Goal: Navigation & Orientation: Find specific page/section

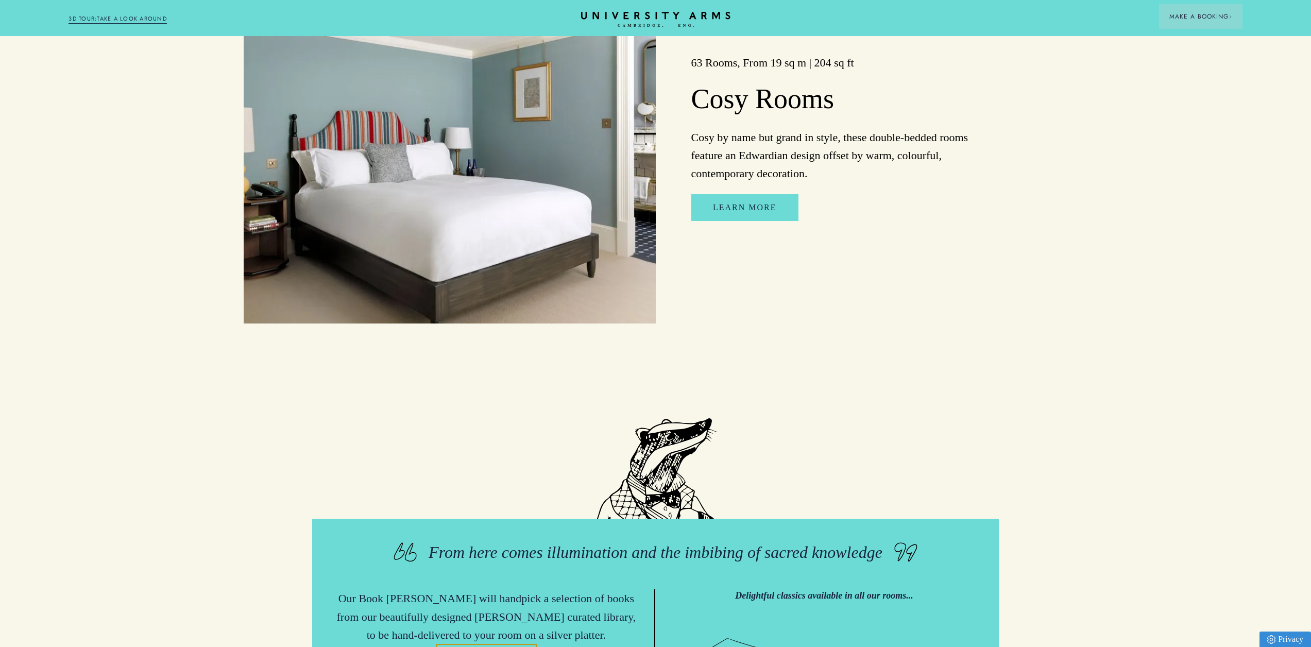
scroll to position [2730, 0]
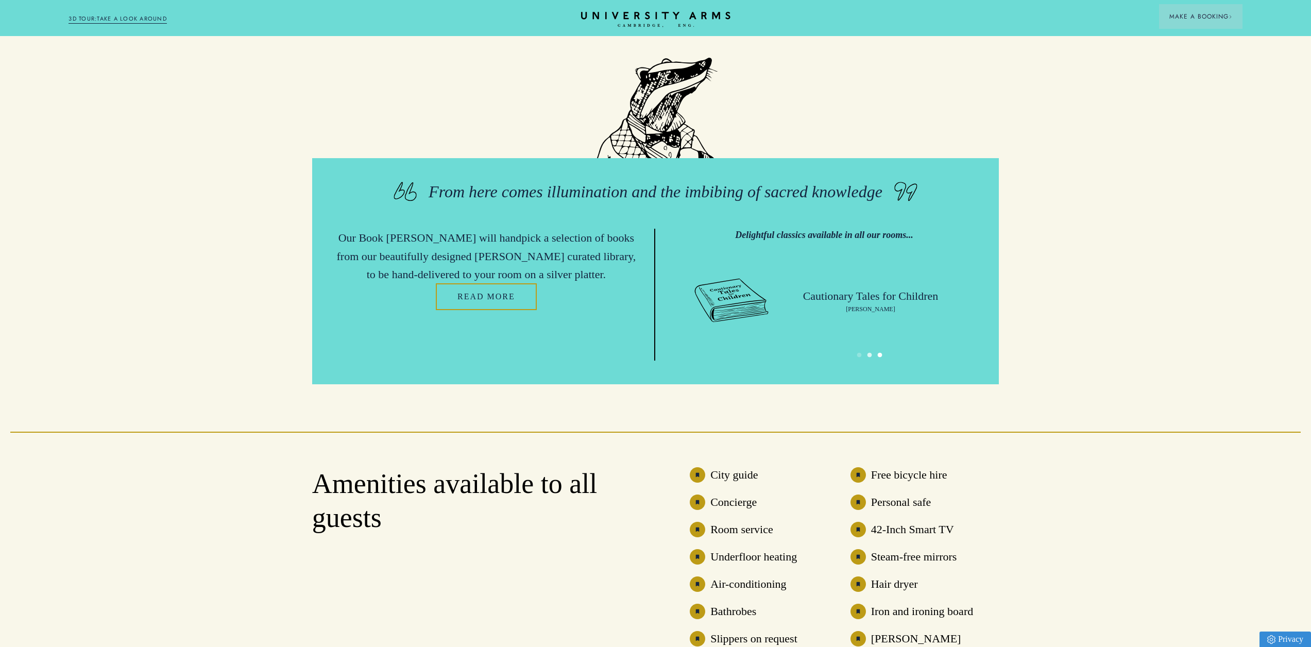
click at [880, 361] on button "3" at bounding box center [880, 355] width 10 height 10
click at [855, 361] on button "1" at bounding box center [859, 355] width 10 height 10
click at [870, 361] on button "2" at bounding box center [869, 355] width 10 height 10
click at [880, 361] on button "3" at bounding box center [880, 355] width 10 height 10
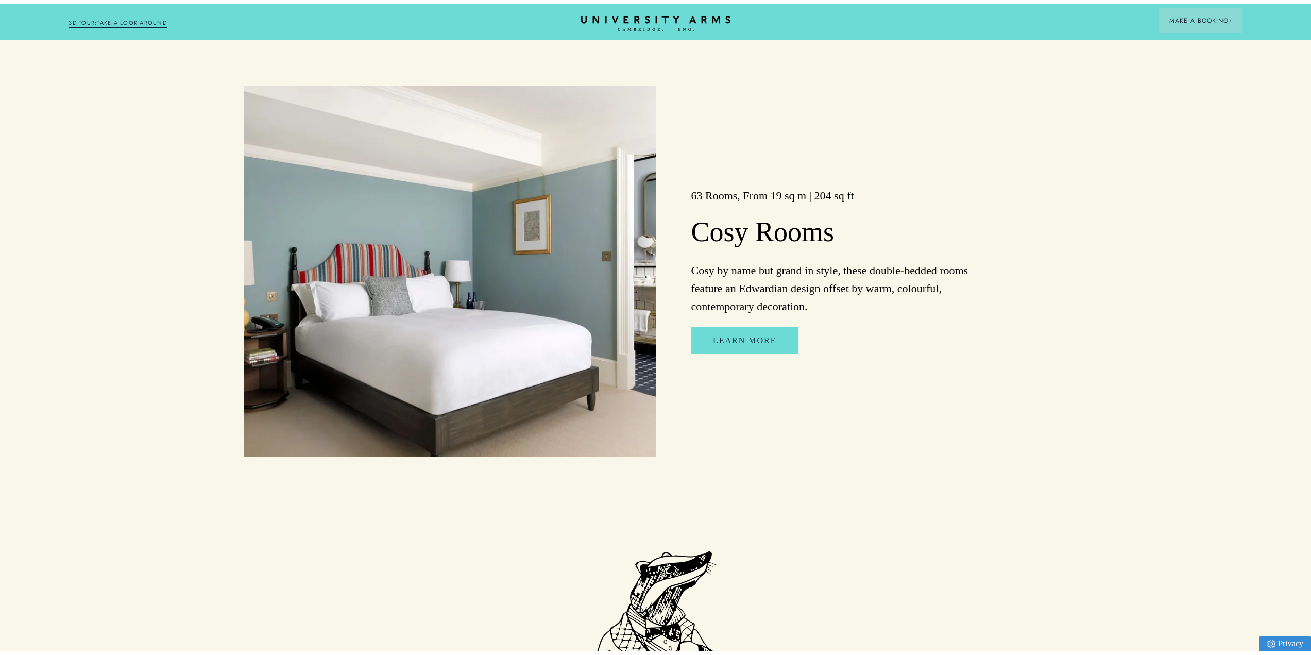
scroll to position [0, 0]
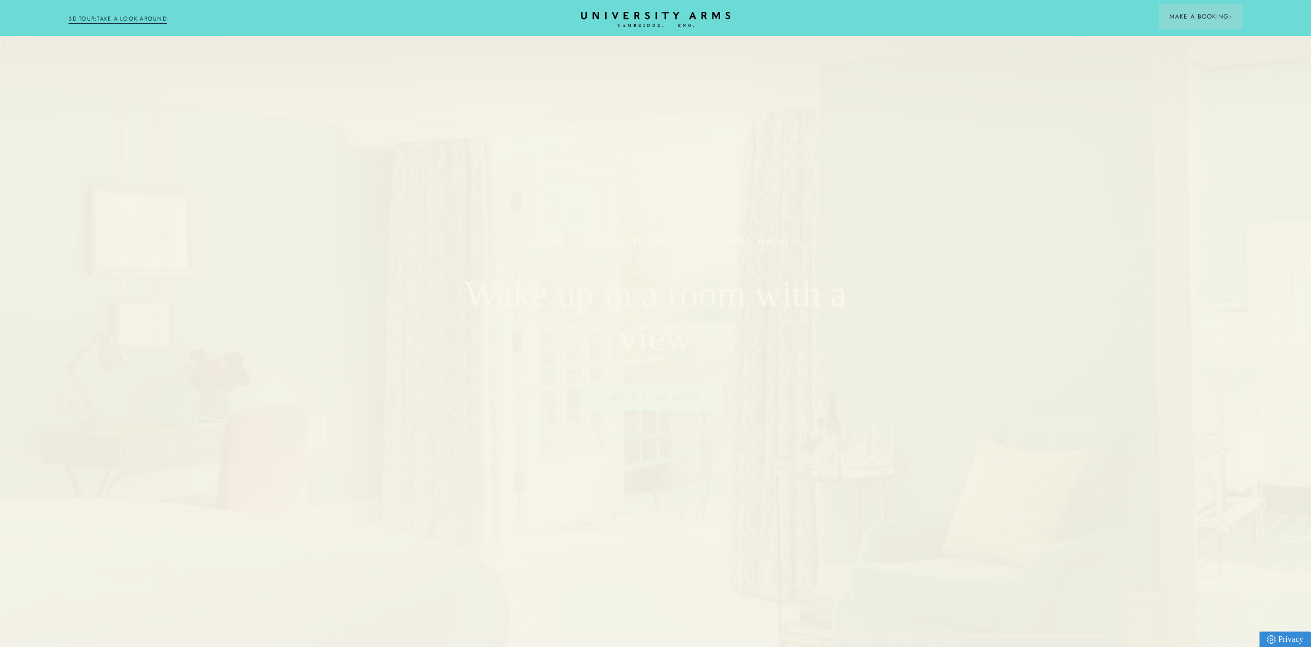
drag, startPoint x: 868, startPoint y: 501, endPoint x: 775, endPoint y: 98, distance: 413.8
